Goal: Communication & Community: Participate in discussion

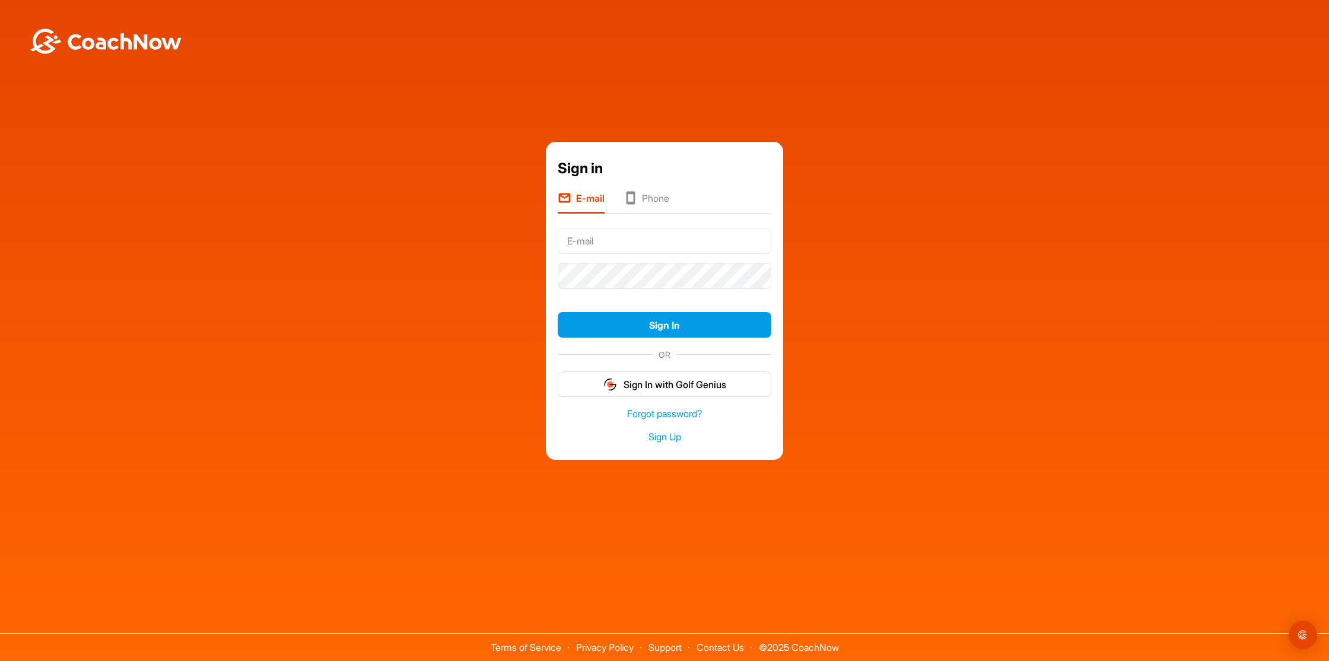
click at [635, 256] on div at bounding box center [665, 241] width 214 height 35
click at [638, 246] on input "text" at bounding box center [665, 241] width 214 height 26
type input "[EMAIL_ADDRESS][DOMAIN_NAME]"
click at [558, 312] on button "Sign In" at bounding box center [665, 325] width 214 height 26
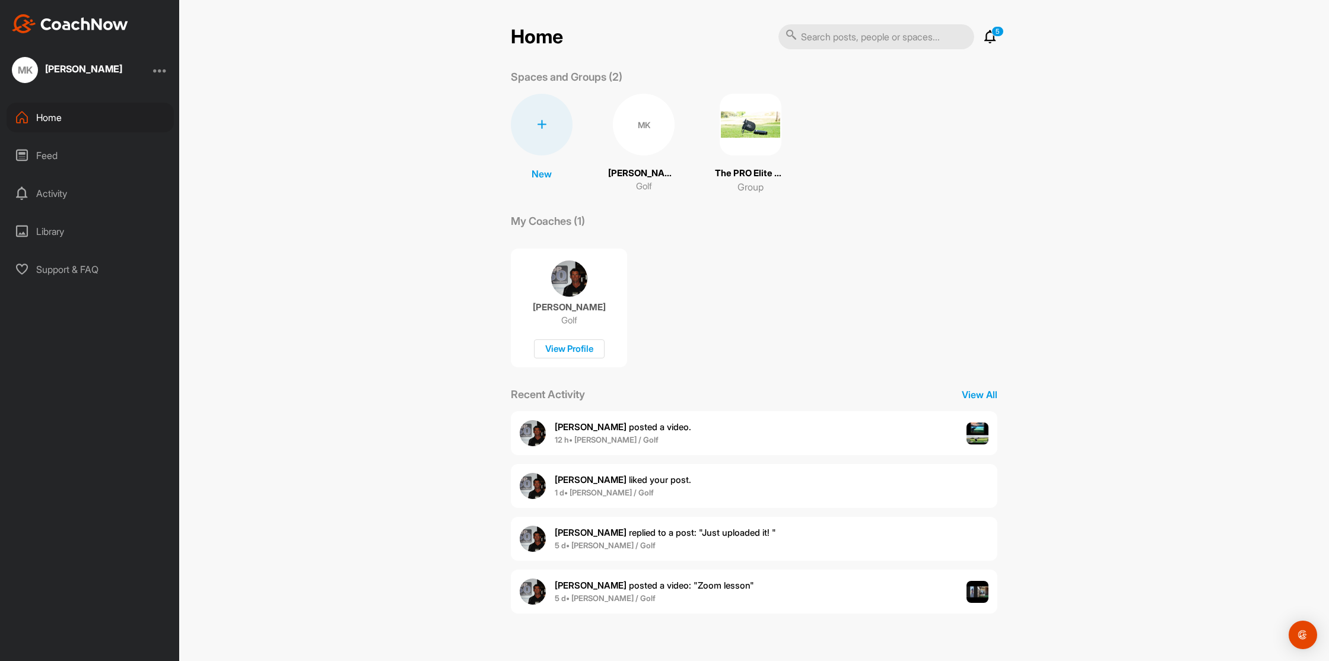
click at [998, 36] on p "5" at bounding box center [998, 31] width 12 height 11
click at [993, 37] on icon at bounding box center [990, 37] width 14 height 14
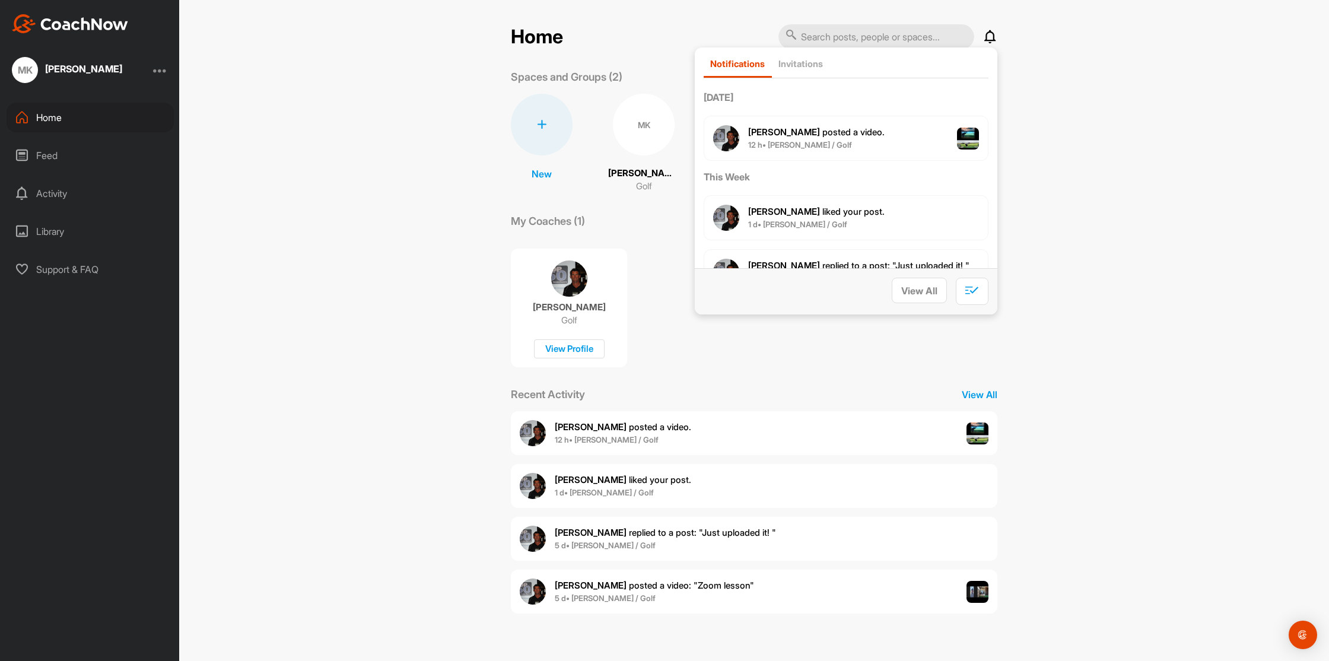
click at [842, 129] on span "[PERSON_NAME] posted a video ." at bounding box center [816, 131] width 136 height 11
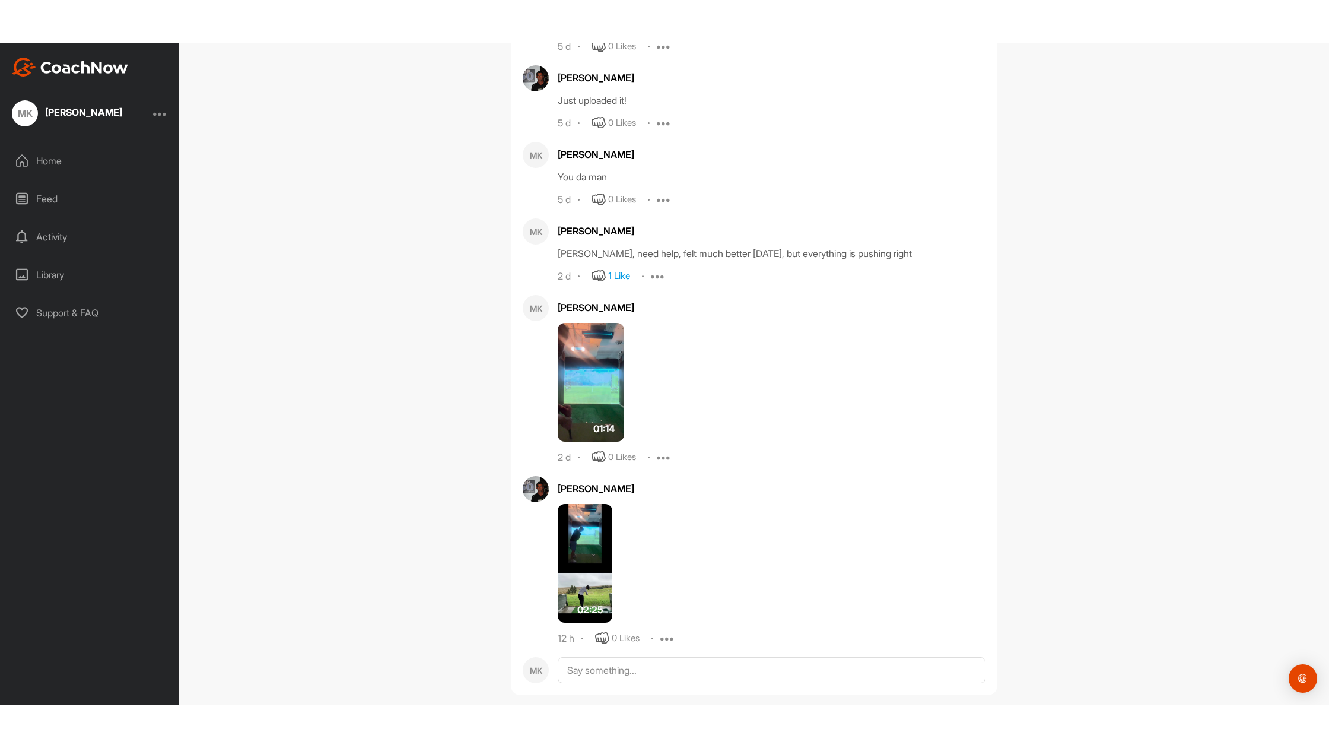
scroll to position [1049, 0]
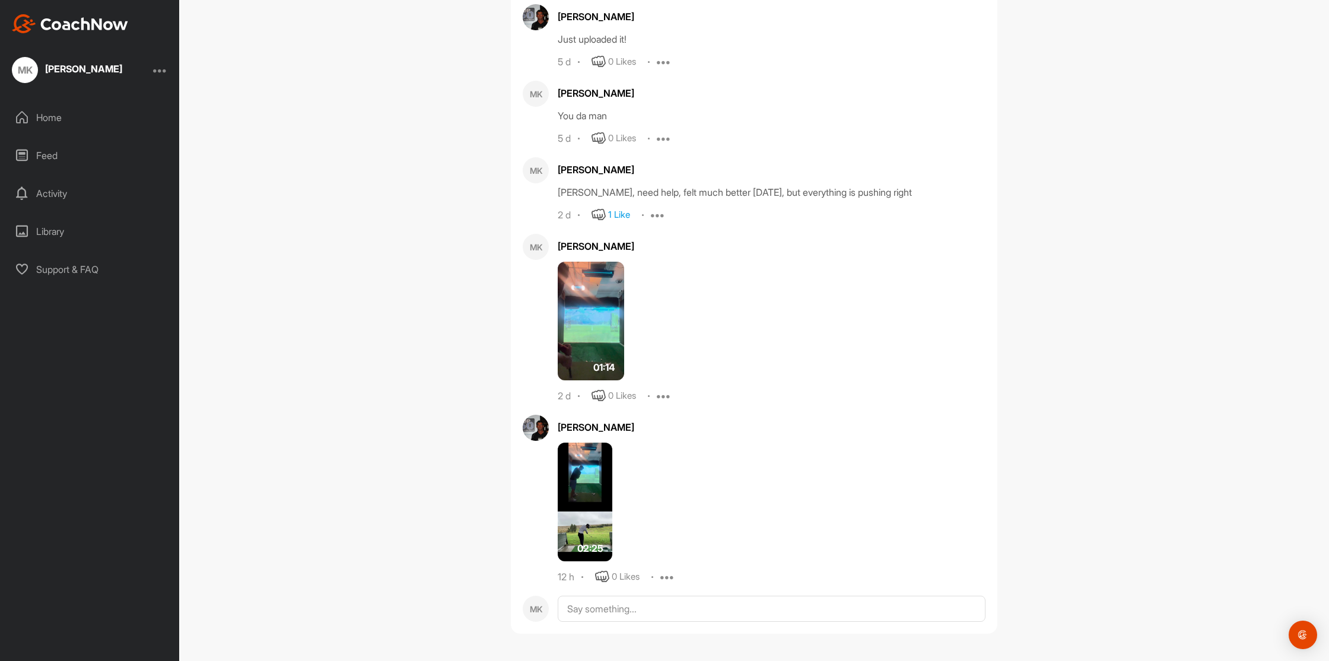
click at [566, 503] on img at bounding box center [585, 502] width 55 height 119
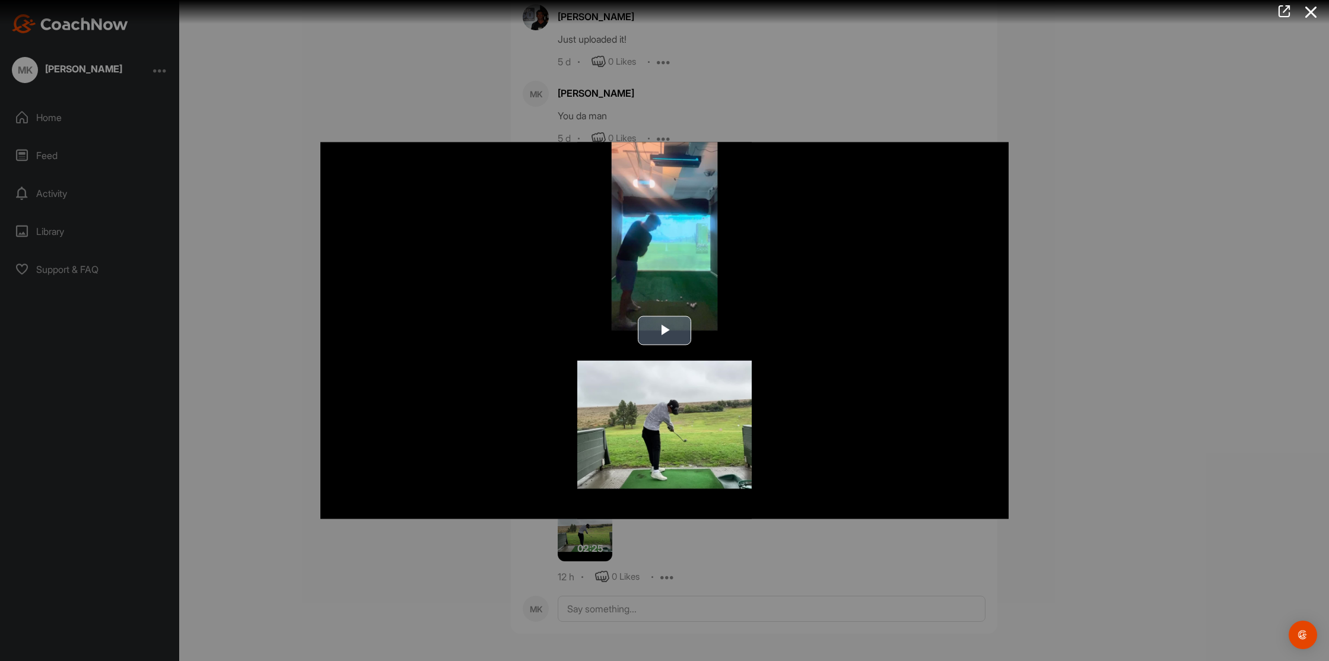
click at [665, 331] on span "Video Player" at bounding box center [665, 331] width 0 height 0
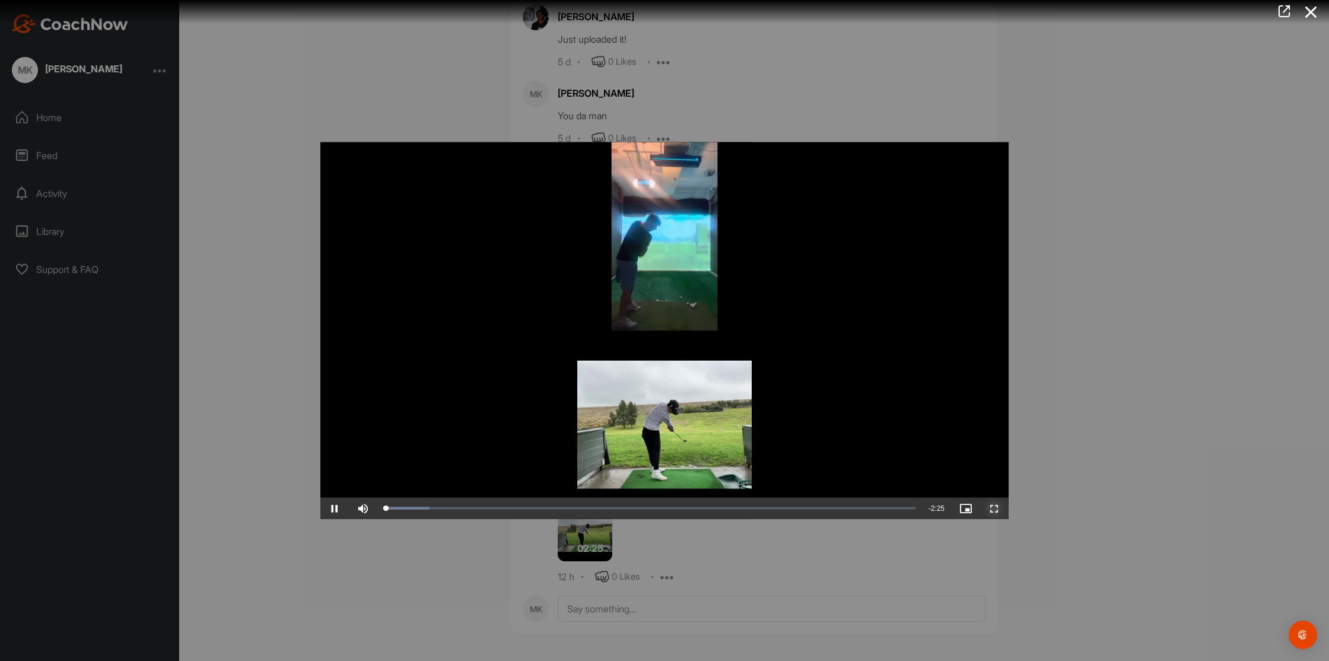
click at [990, 509] on span "Video Player" at bounding box center [994, 509] width 28 height 0
